Goal: Complete application form: Complete application form

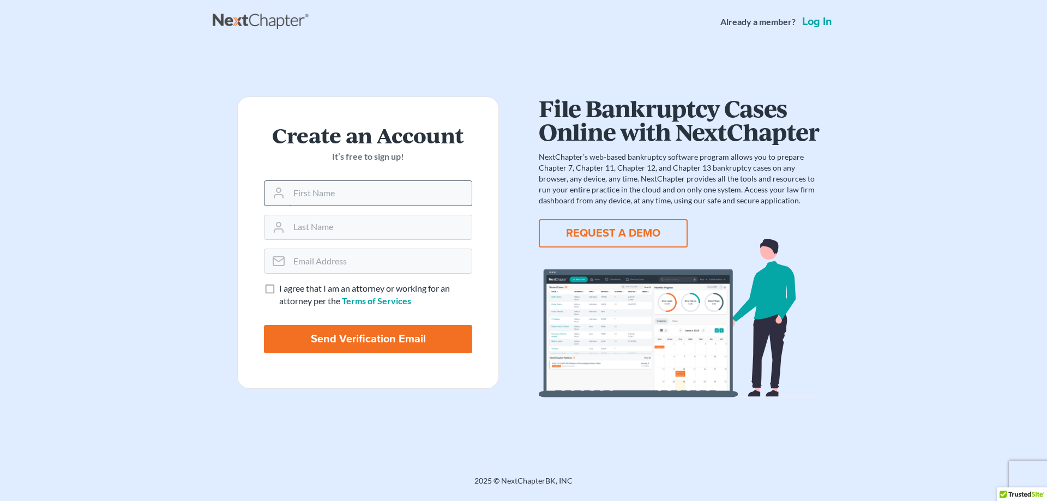
click at [301, 188] on input "text" at bounding box center [380, 193] width 183 height 24
type input "David"
type input "Primack"
type input "[EMAIL_ADDRESS][DOMAIN_NAME]"
click at [279, 290] on label "I agree that I am an attorney or working for an attorney per the Terms of Servi…" at bounding box center [375, 295] width 193 height 25
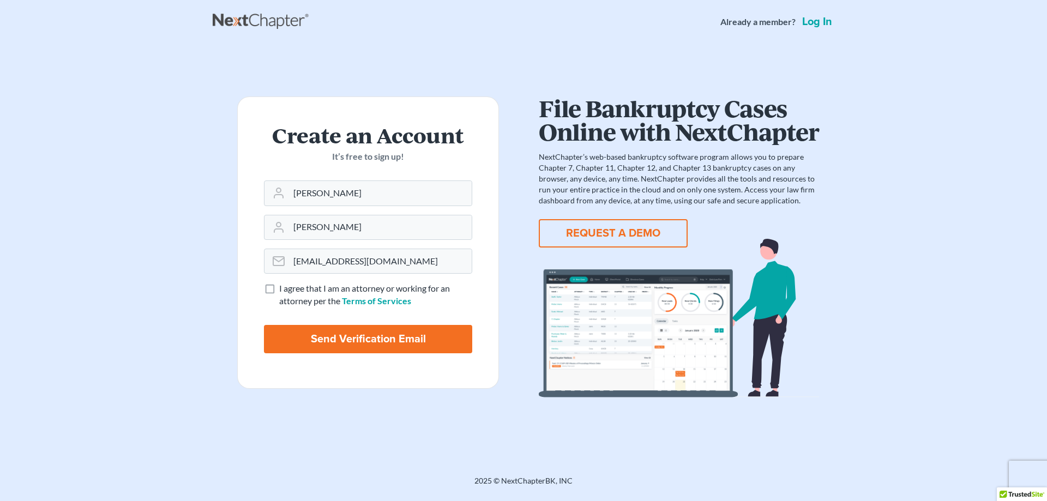
click at [284, 290] on input "I agree that I am an attorney or working for an attorney per the Terms of Servi…" at bounding box center [287, 286] width 7 height 7
checkbox input "true"
click at [306, 337] on input "Send Verification Email" at bounding box center [368, 339] width 208 height 28
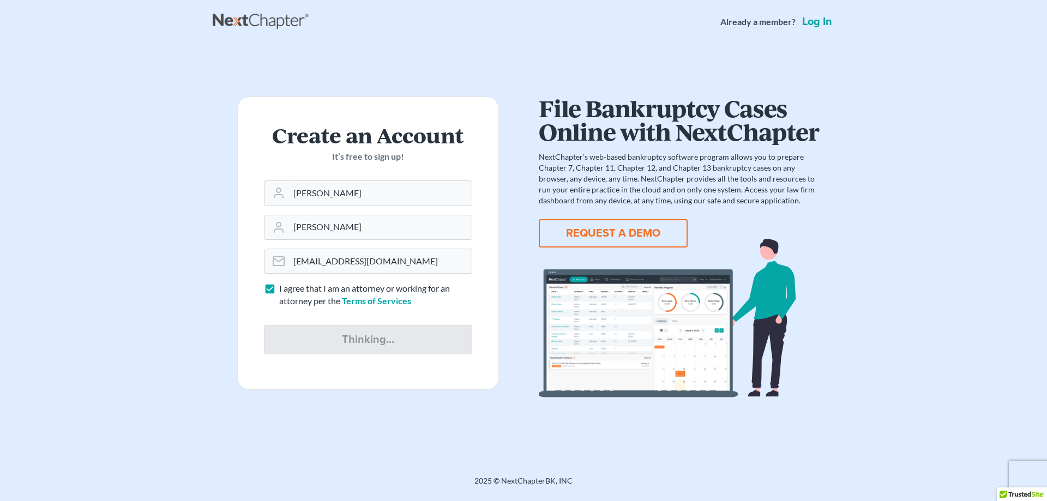
type input "Thinking..."
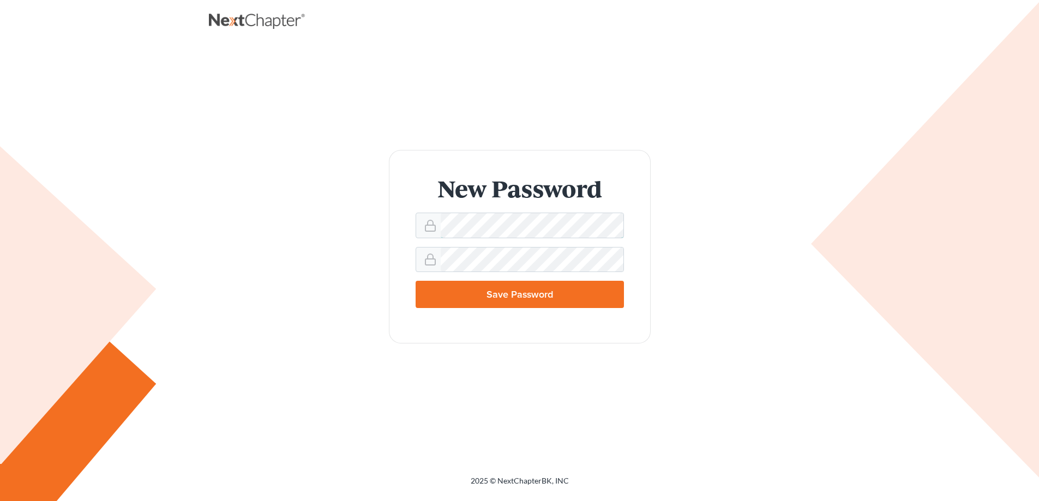
click at [406, 222] on form "New Password Save Password" at bounding box center [520, 247] width 262 height 194
click at [583, 296] on input "Save Password" at bounding box center [520, 294] width 208 height 27
type input "Thinking..."
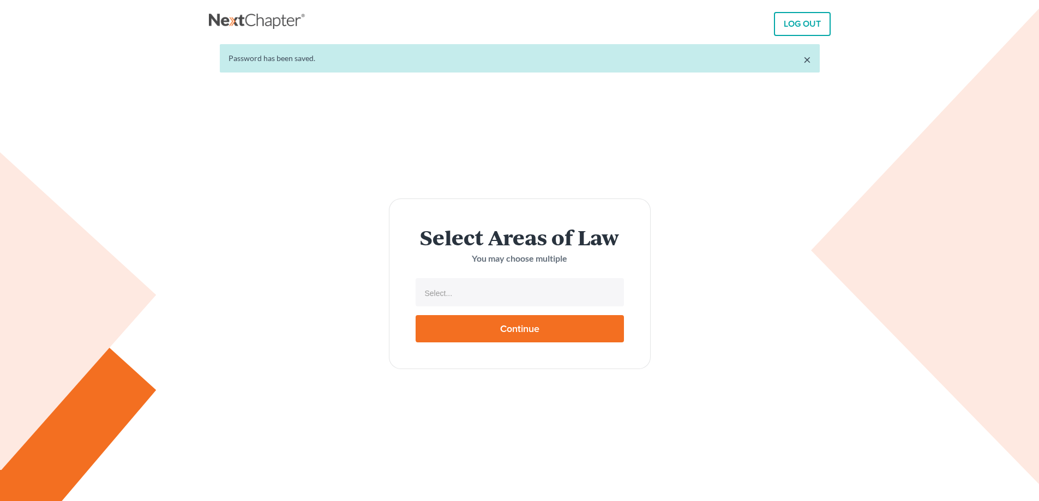
select select
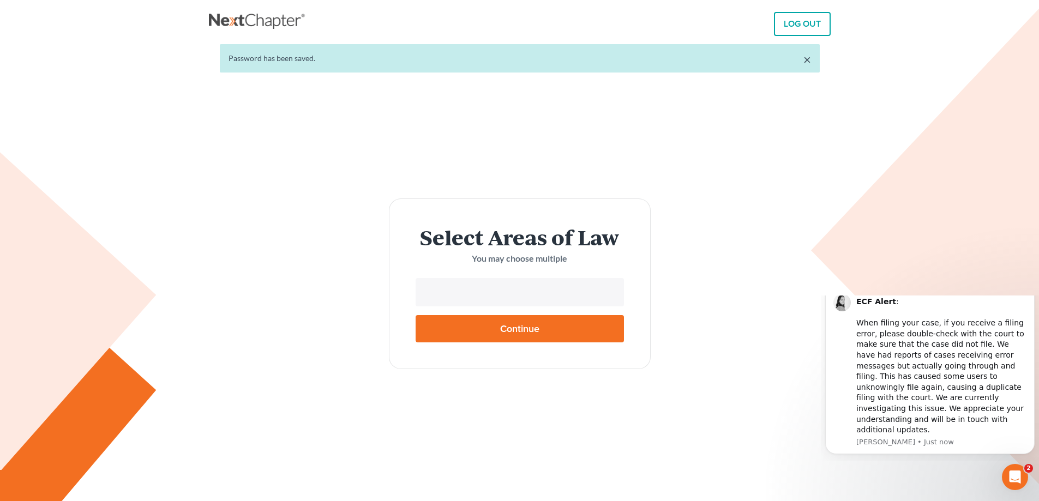
click at [480, 296] on input "text" at bounding box center [518, 293] width 193 height 16
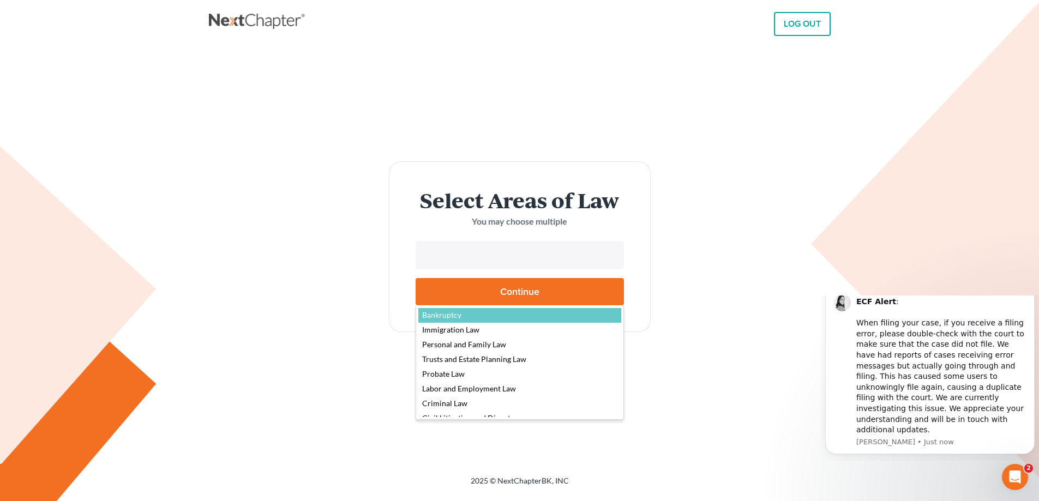
select select "4556"
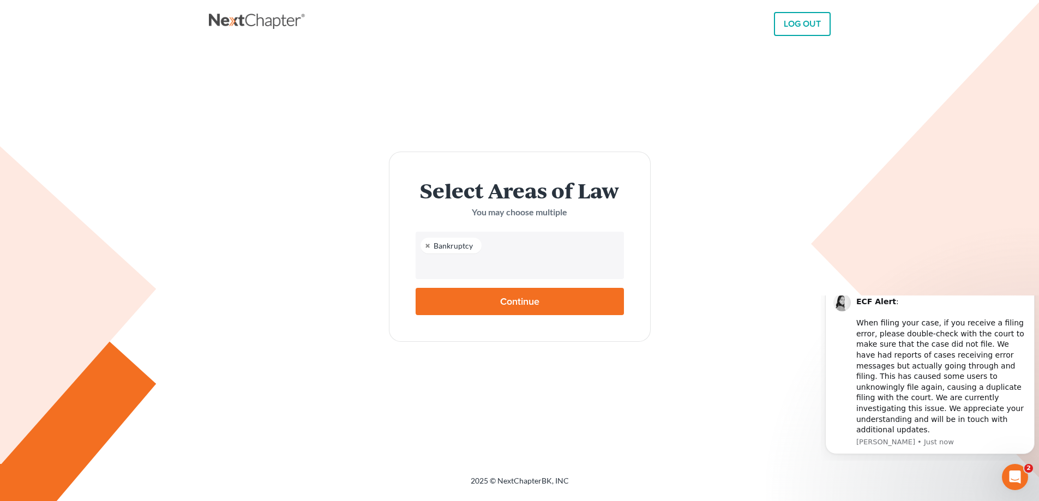
click at [530, 297] on input "Continue" at bounding box center [520, 301] width 208 height 27
type input "Thinking..."
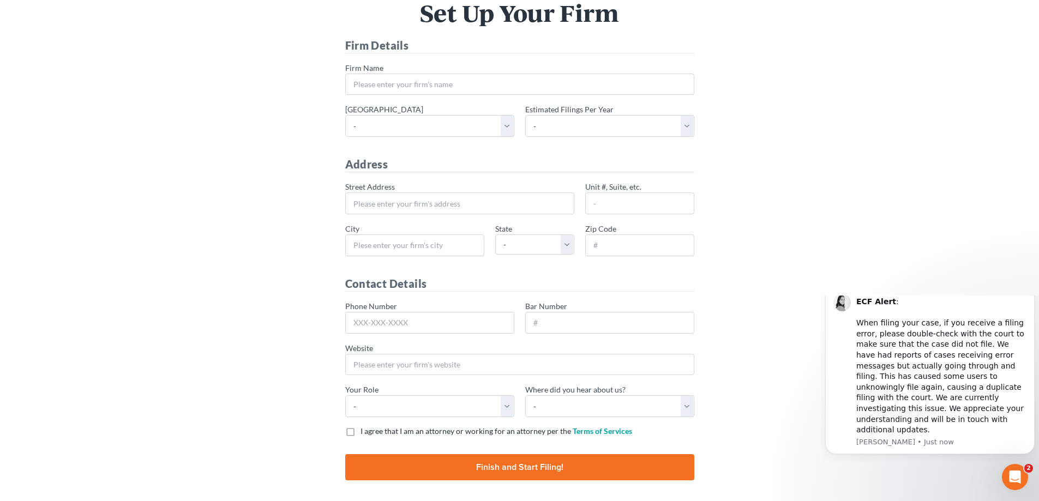
scroll to position [73, 0]
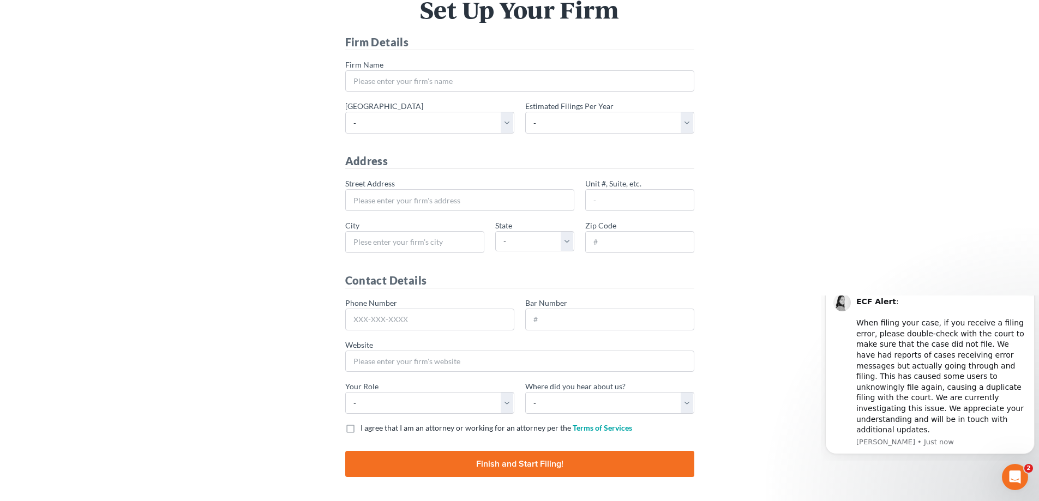
click at [1030, 289] on icon "Dismiss notification" at bounding box center [1031, 287] width 4 height 4
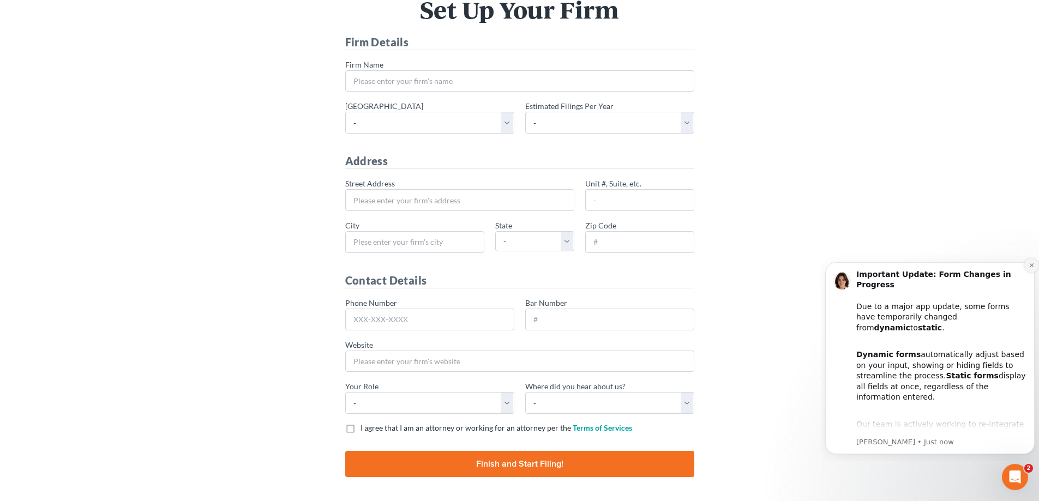
click at [1032, 264] on icon "Dismiss notification" at bounding box center [1032, 265] width 6 height 6
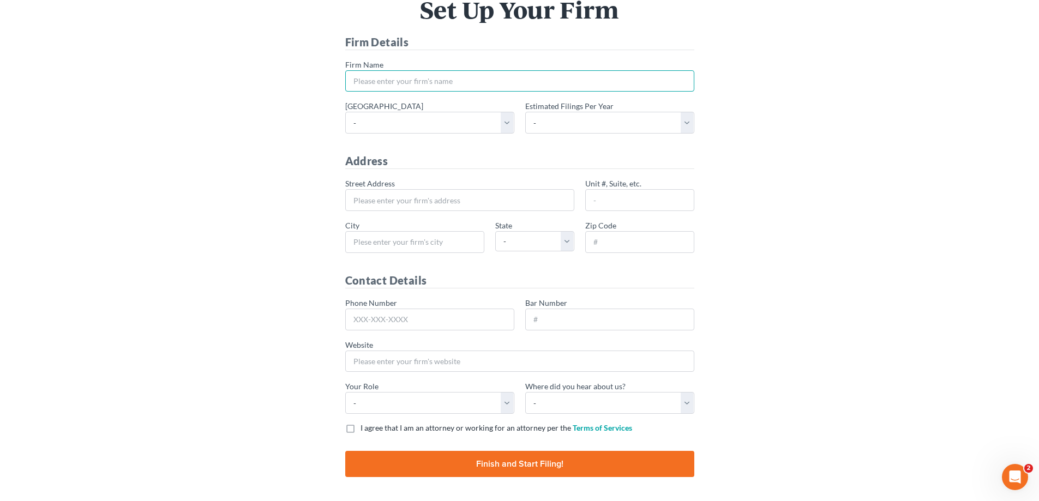
click at [415, 76] on input "* Firm Name" at bounding box center [519, 81] width 349 height 22
type input "Manning Gross + Massenburg LLP"
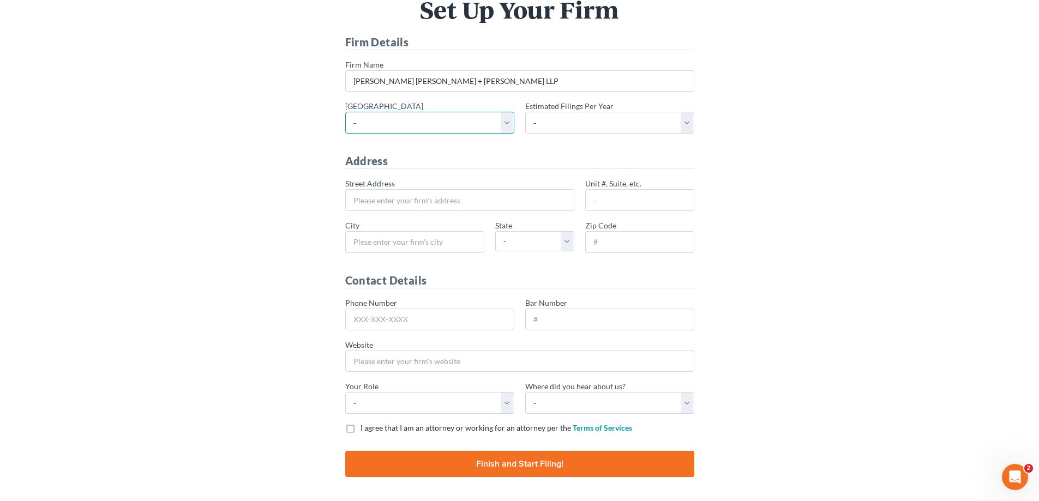
click at [502, 122] on select "- Alabama - Middle Alabama - Northern Alabama - Southern Alaska Arizona Arkansa…" at bounding box center [429, 123] width 169 height 22
select select "16"
click at [345, 112] on select "- Alabama - Middle Alabama - Northern Alabama - Southern Alaska Arizona Arkansa…" at bounding box center [429, 123] width 169 height 22
click at [627, 123] on select "- 1-10 11-50 50+" at bounding box center [609, 123] width 169 height 22
select select "1"
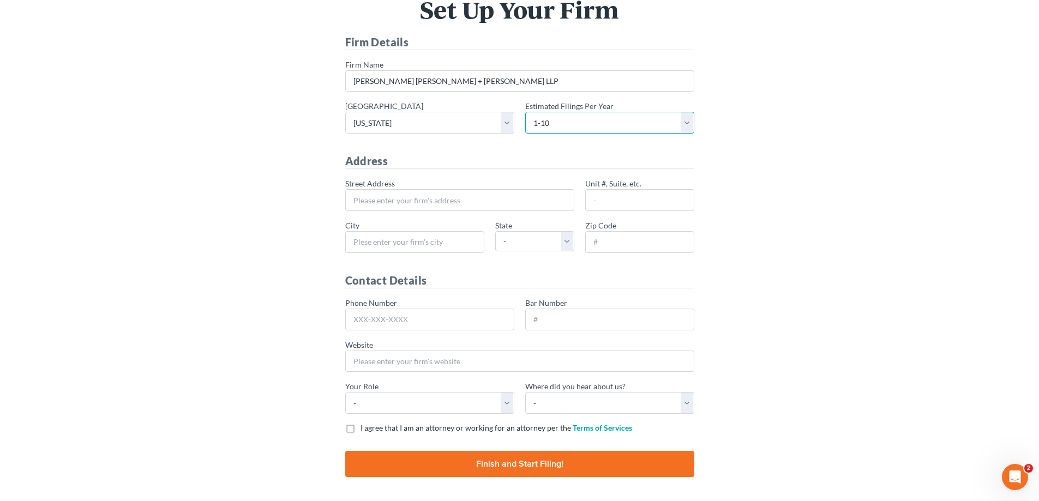
click at [525, 112] on select "- 1-10 11-50 50+" at bounding box center [609, 123] width 169 height 22
click at [397, 199] on input "* Street Address" at bounding box center [459, 200] width 229 height 22
type input "200 Delaware Ave"
click at [614, 201] on input "Suite 500" at bounding box center [639, 200] width 109 height 22
type input "Suite 200"
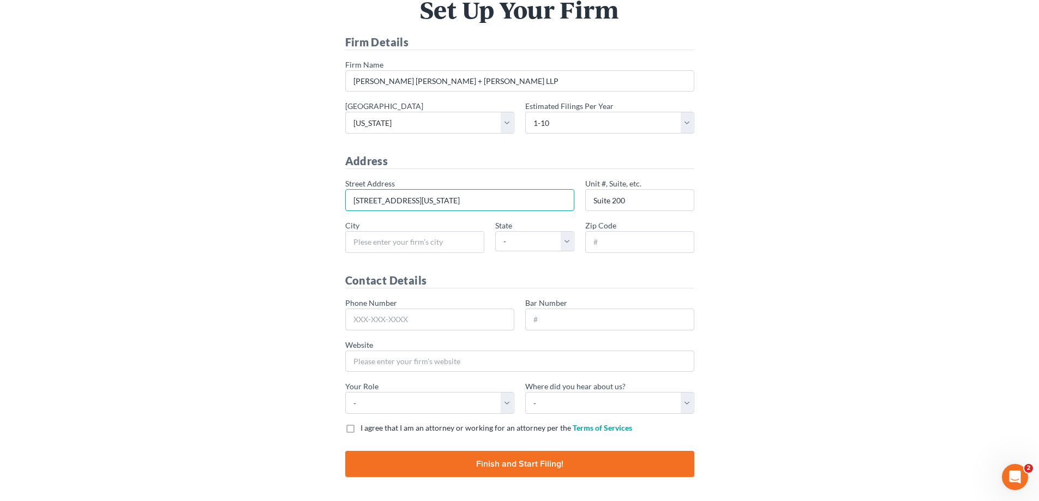
click at [357, 199] on input "200 Delaware Ave" at bounding box center [459, 200] width 229 height 22
type input "500 Delaware Ave"
click at [375, 236] on input "* City" at bounding box center [414, 242] width 139 height 22
type input "Wilmington"
select select "DE"
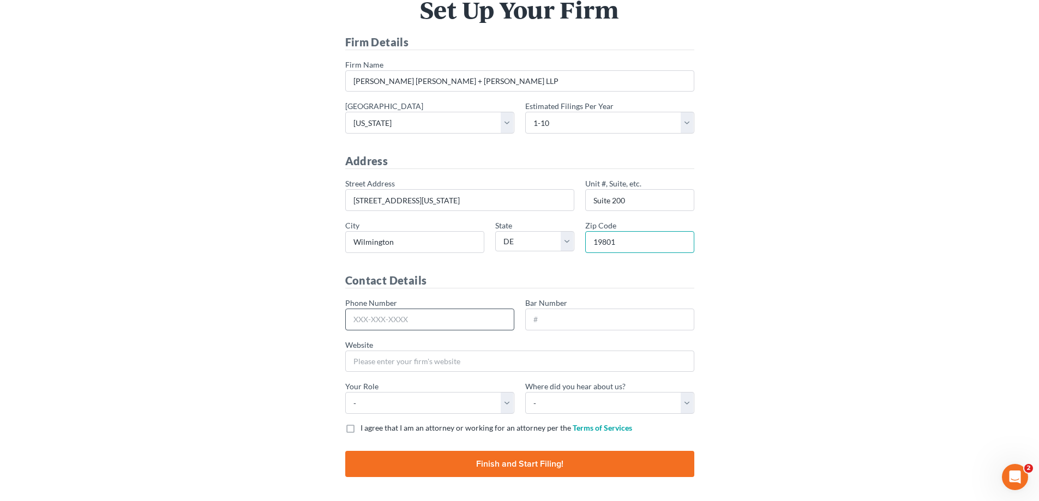
type input "19801"
click at [396, 320] on input "Phone Number" at bounding box center [429, 320] width 169 height 22
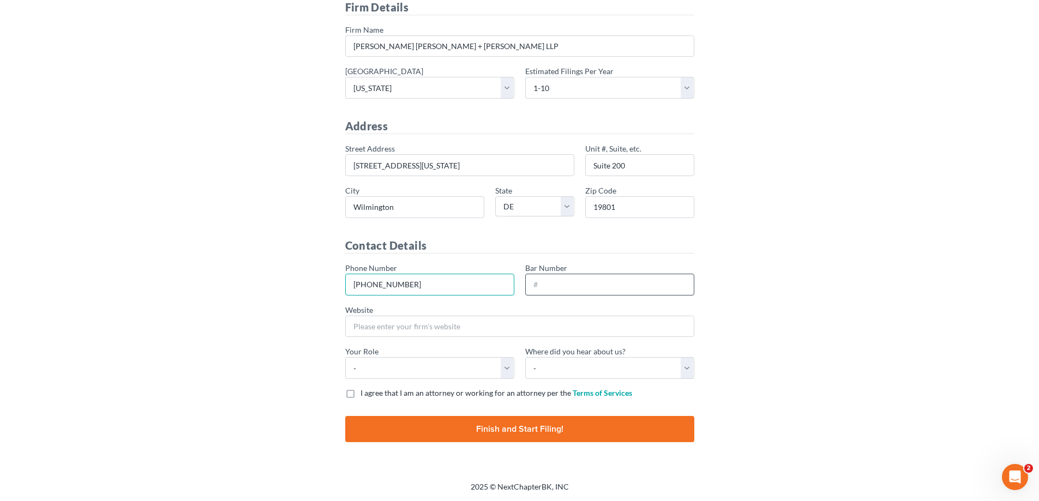
type input "302-300-5277"
click at [558, 282] on input "Bar Number" at bounding box center [609, 285] width 169 height 22
type input "4449"
click at [425, 326] on input "Website" at bounding box center [519, 327] width 349 height 22
type input "www.mgmlaw.com"
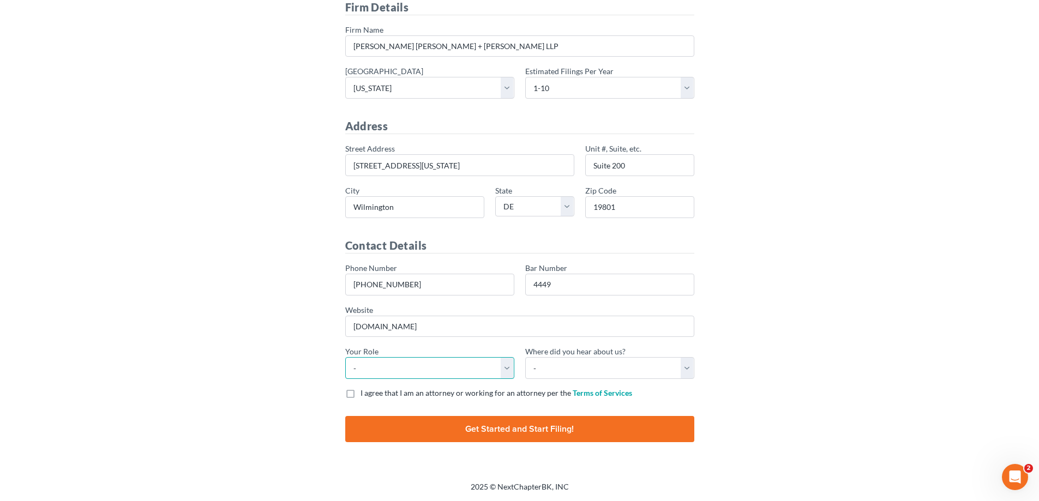
click at [504, 367] on select "- Attorney Paralegal Assistant" at bounding box center [429, 368] width 169 height 22
select select "attorney"
click at [345, 357] on select "- Attorney Paralegal Assistant" at bounding box center [429, 368] width 169 height 22
click at [584, 370] on select "- Bar association Capterra Clio Email Facebook Google Word of mouth Other" at bounding box center [609, 368] width 169 height 22
select select "Google"
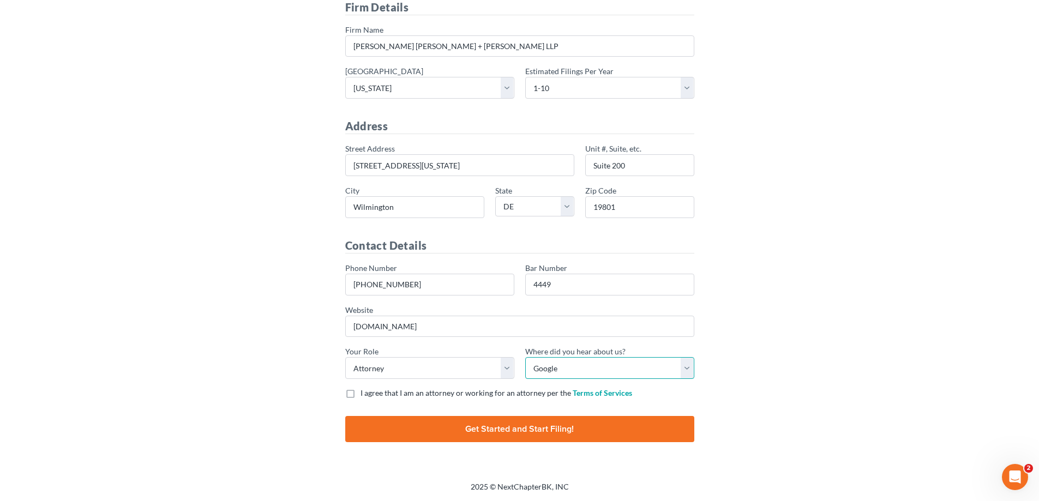
click at [525, 357] on select "- Bar association Capterra Clio Email Facebook Google Word of mouth Other" at bounding box center [609, 368] width 169 height 22
click at [361, 393] on label "I agree that I am an attorney or working for an attorney per the Terms of Servi…" at bounding box center [497, 393] width 272 height 11
click at [365, 393] on input "I agree that I am an attorney or working for an attorney per the Terms of Servi…" at bounding box center [368, 391] width 7 height 7
checkbox input "true"
click at [503, 426] on input "Finish and Start Filing!" at bounding box center [519, 429] width 349 height 26
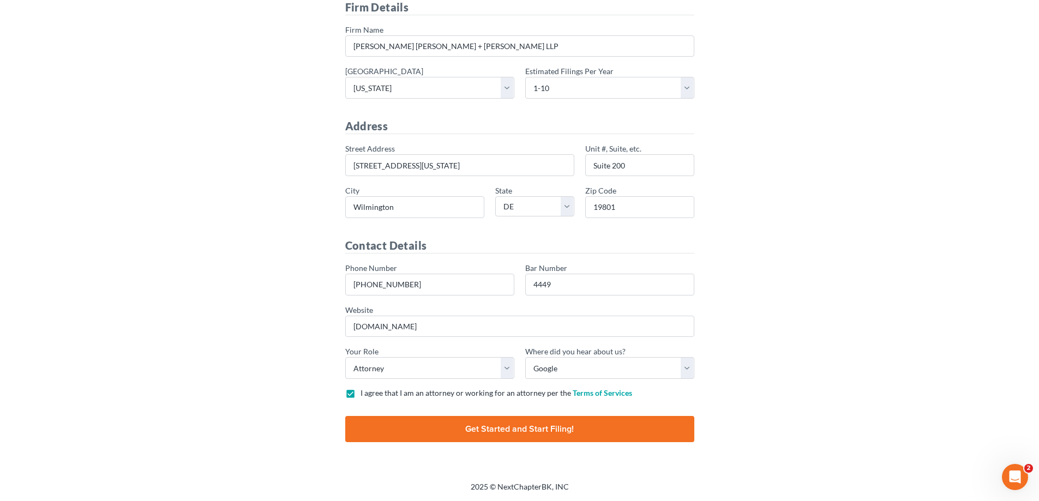
type input "Thinking..."
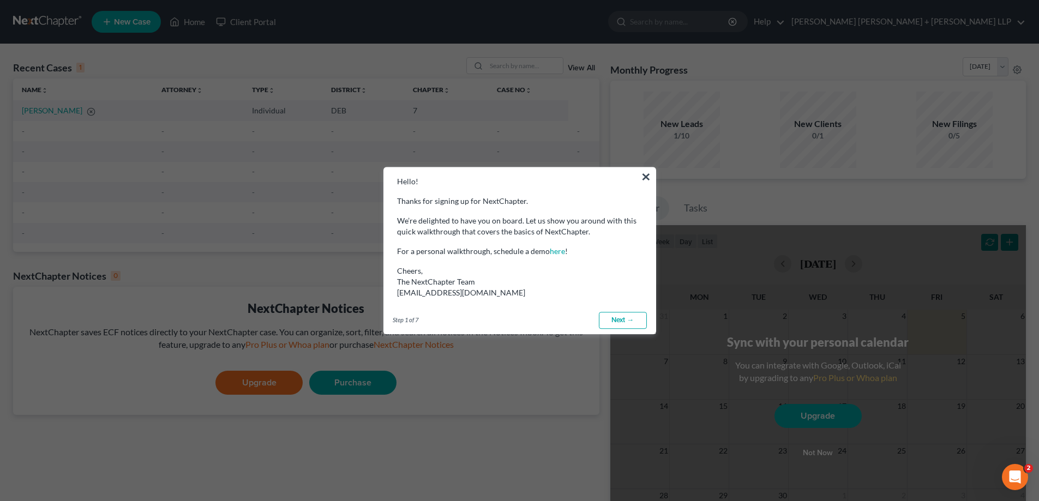
click at [628, 318] on link "Next →" at bounding box center [623, 320] width 48 height 17
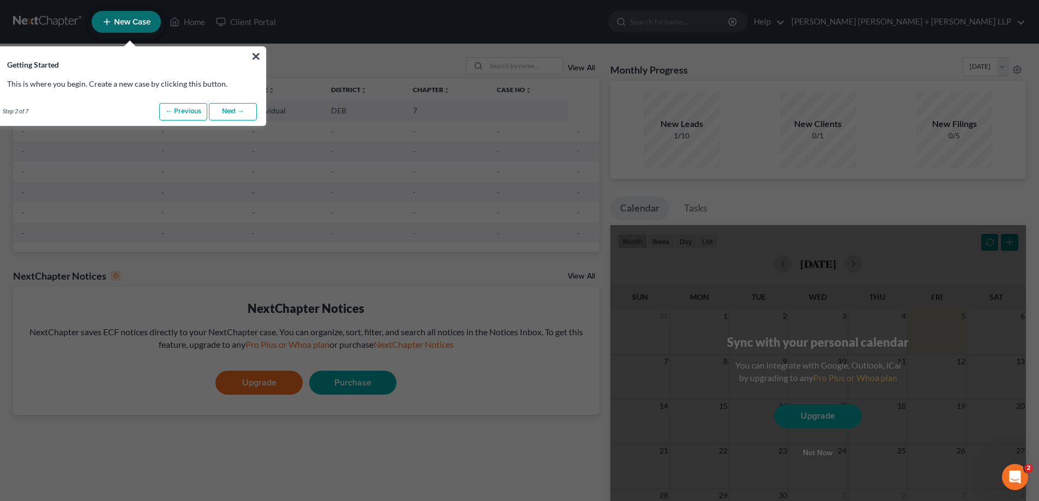
click at [239, 111] on link "Next →" at bounding box center [233, 111] width 48 height 17
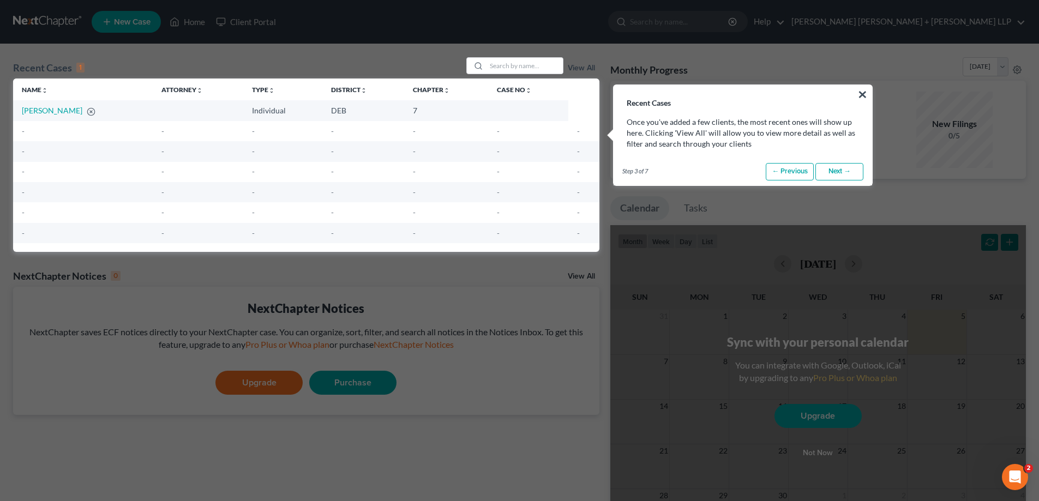
click at [846, 173] on link "Next →" at bounding box center [840, 171] width 48 height 17
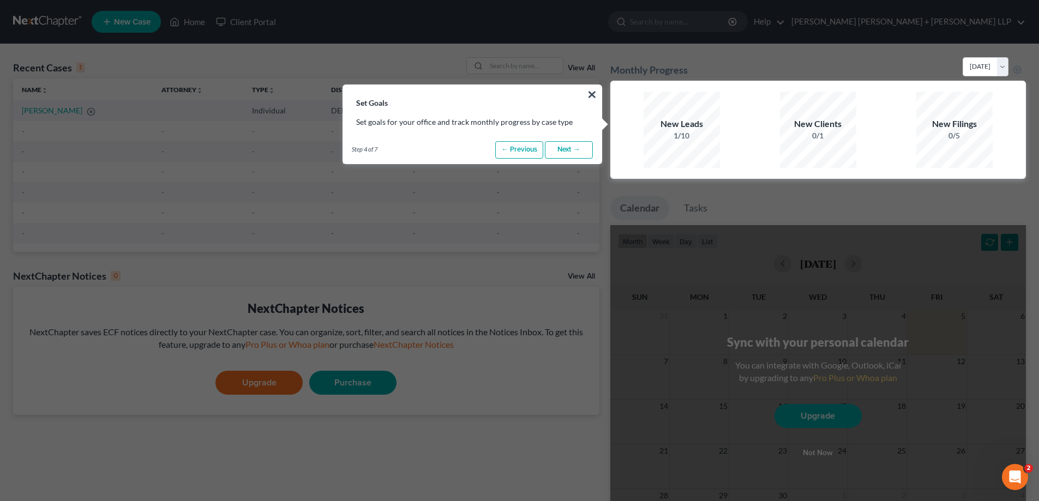
click at [581, 152] on link "Next →" at bounding box center [569, 149] width 48 height 17
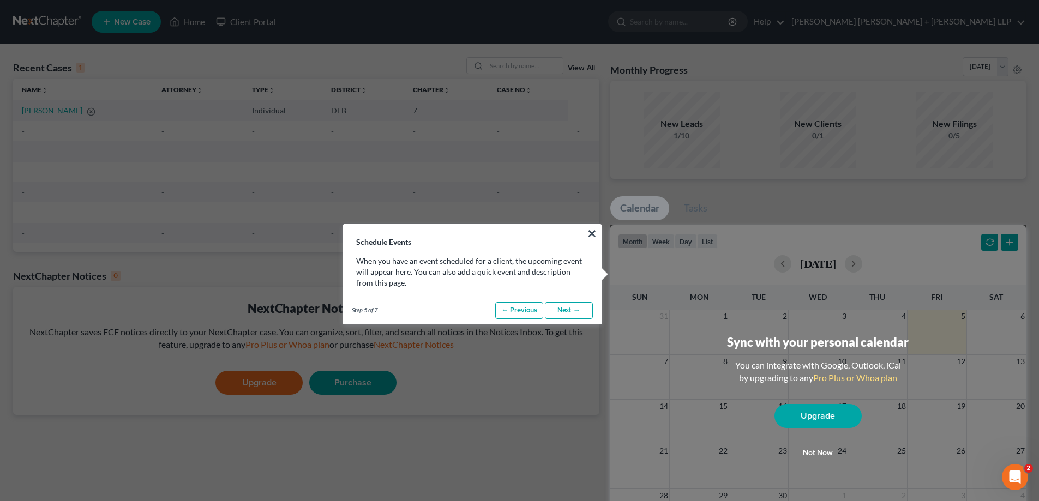
click at [588, 313] on link "Next →" at bounding box center [569, 310] width 48 height 17
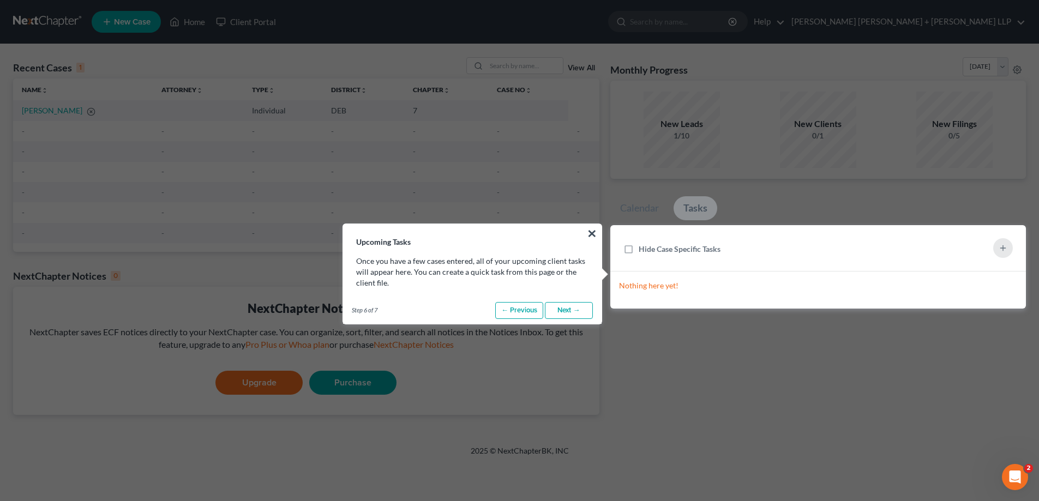
click at [586, 308] on link "Next →" at bounding box center [569, 310] width 48 height 17
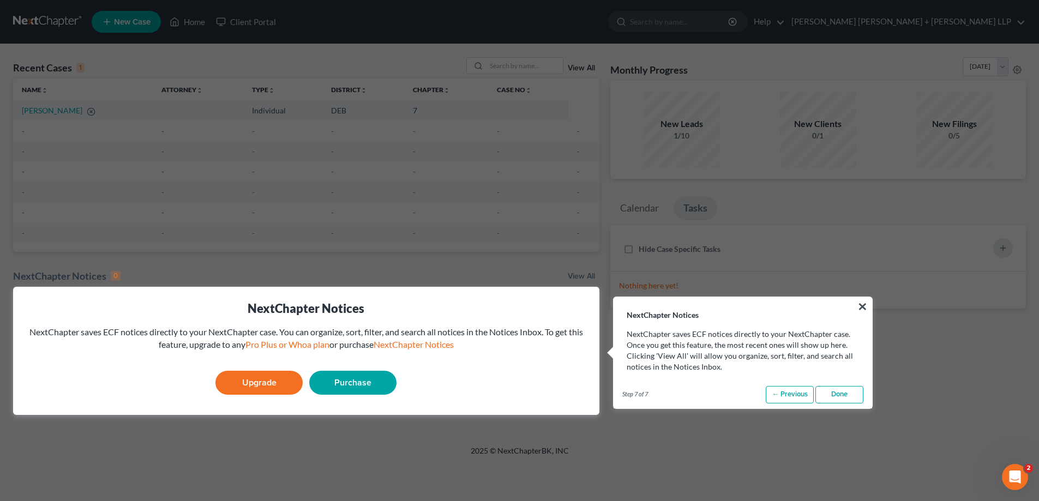
drag, startPoint x: 832, startPoint y: 392, endPoint x: 843, endPoint y: 391, distance: 10.4
click at [840, 392] on div "Step 7 of 7 ← Previous Next → Done" at bounding box center [743, 394] width 259 height 27
click at [843, 391] on link "Done" at bounding box center [840, 394] width 48 height 17
